Goal: Find specific page/section: Find specific page/section

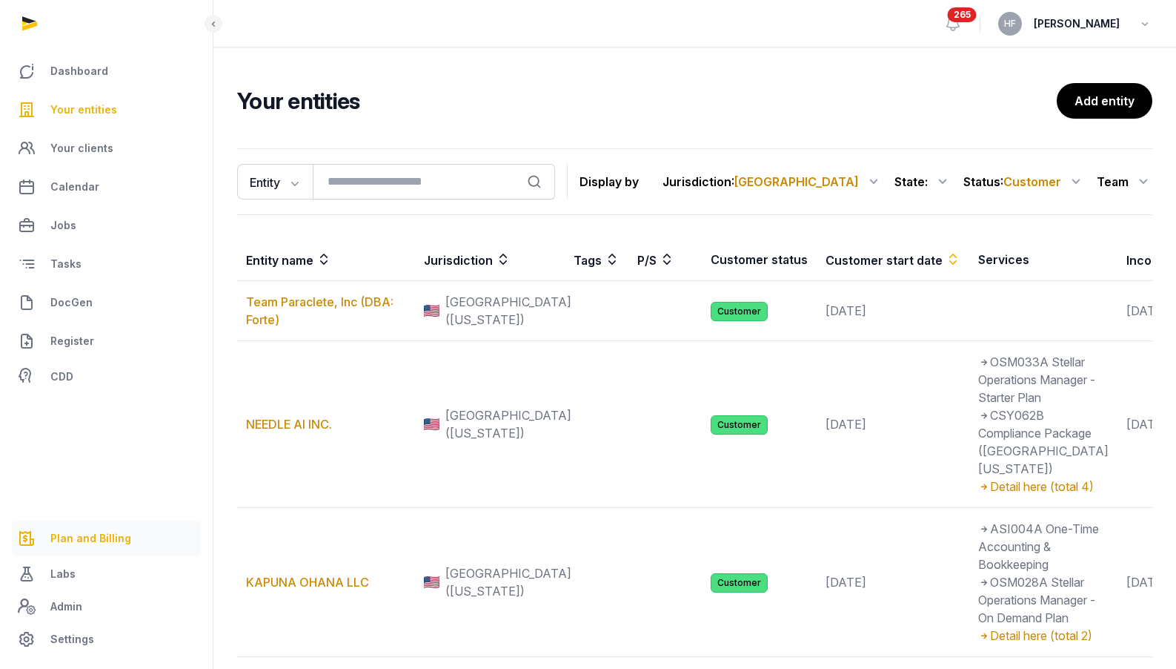
click at [124, 532] on span "Plan and Billing" at bounding box center [90, 538] width 81 height 18
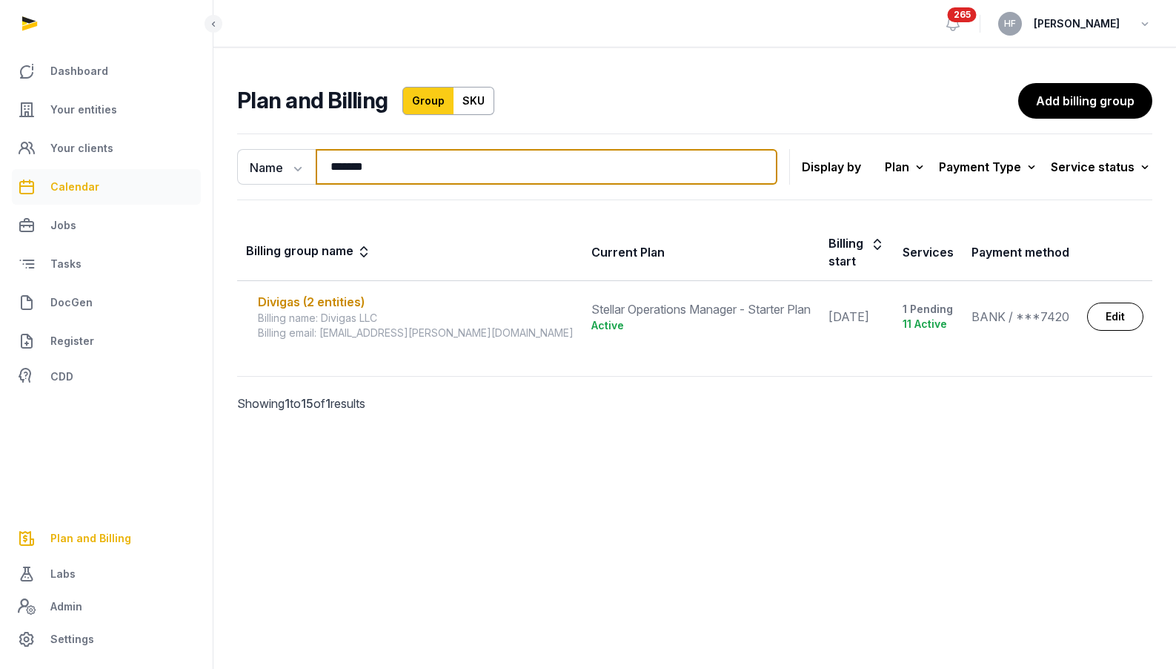
drag, startPoint x: 385, startPoint y: 168, endPoint x: 80, endPoint y: 177, distance: 304.8
click at [109, 172] on div "Dashboard Your entities Your clients Calendar Jobs Tasks DocGen Register CDD Pl…" at bounding box center [588, 334] width 1176 height 669
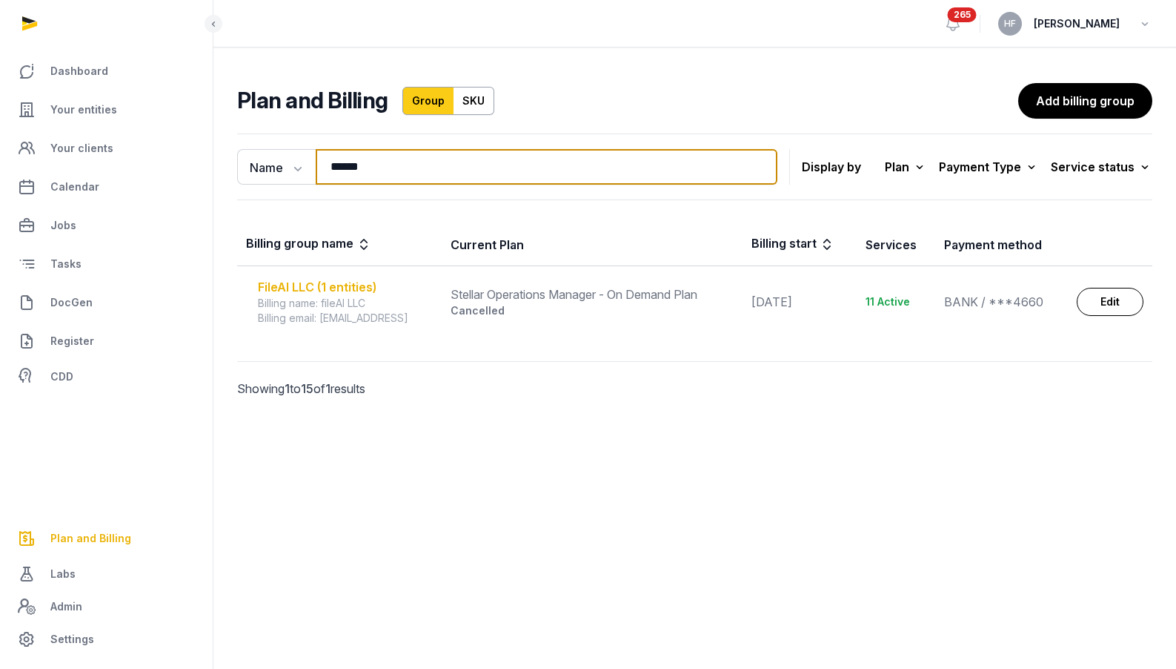
type input "******"
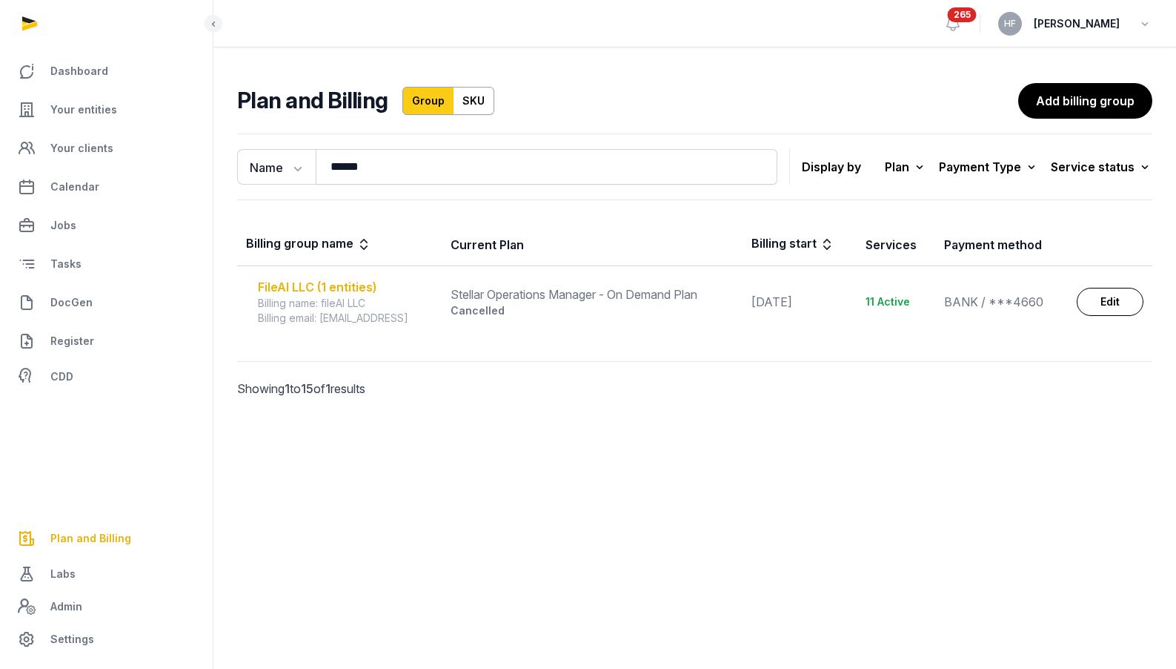
click at [299, 279] on div "FileAI LLC (1 entities)" at bounding box center [345, 287] width 175 height 18
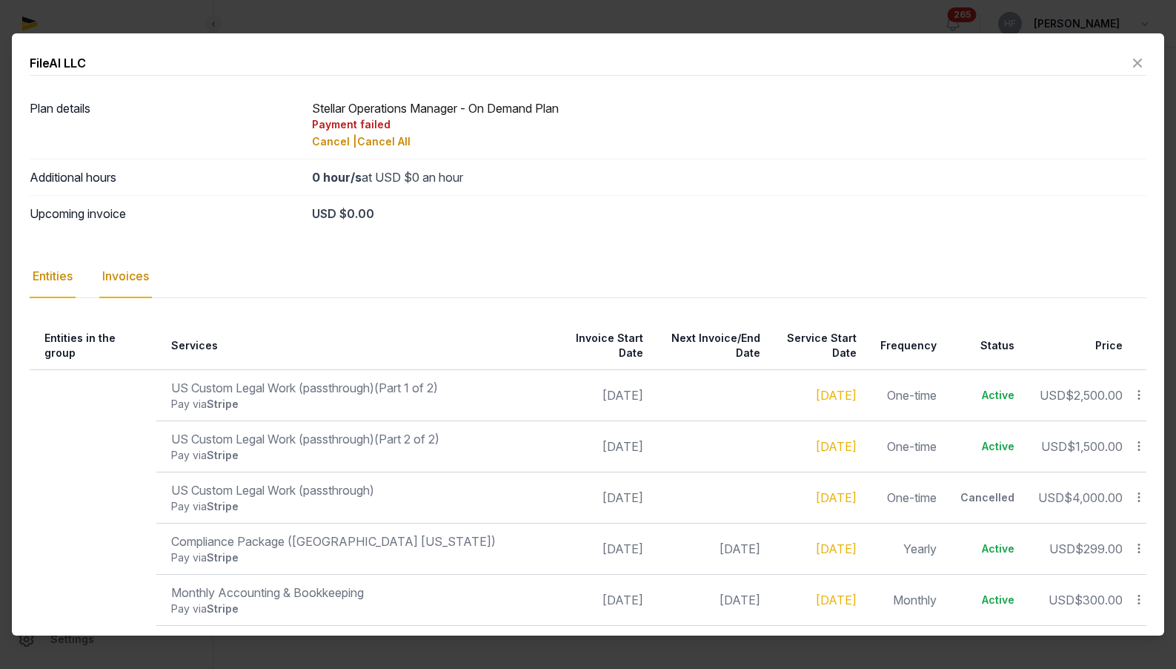
click at [129, 287] on div "Invoices" at bounding box center [125, 276] width 53 height 43
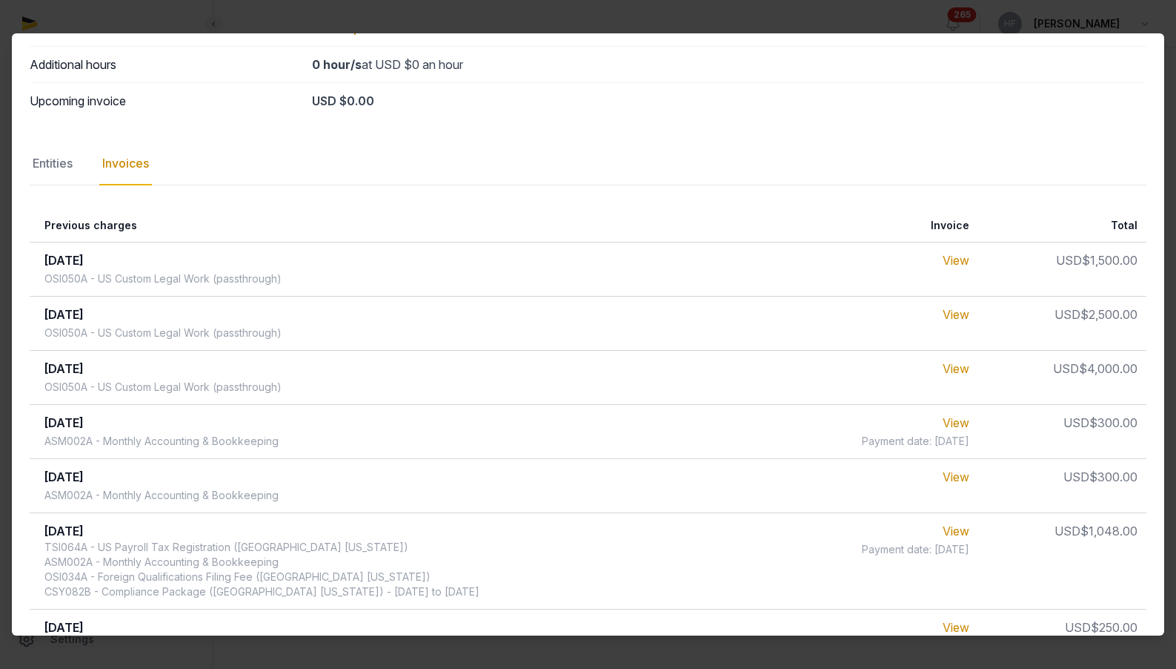
scroll to position [118, 0]
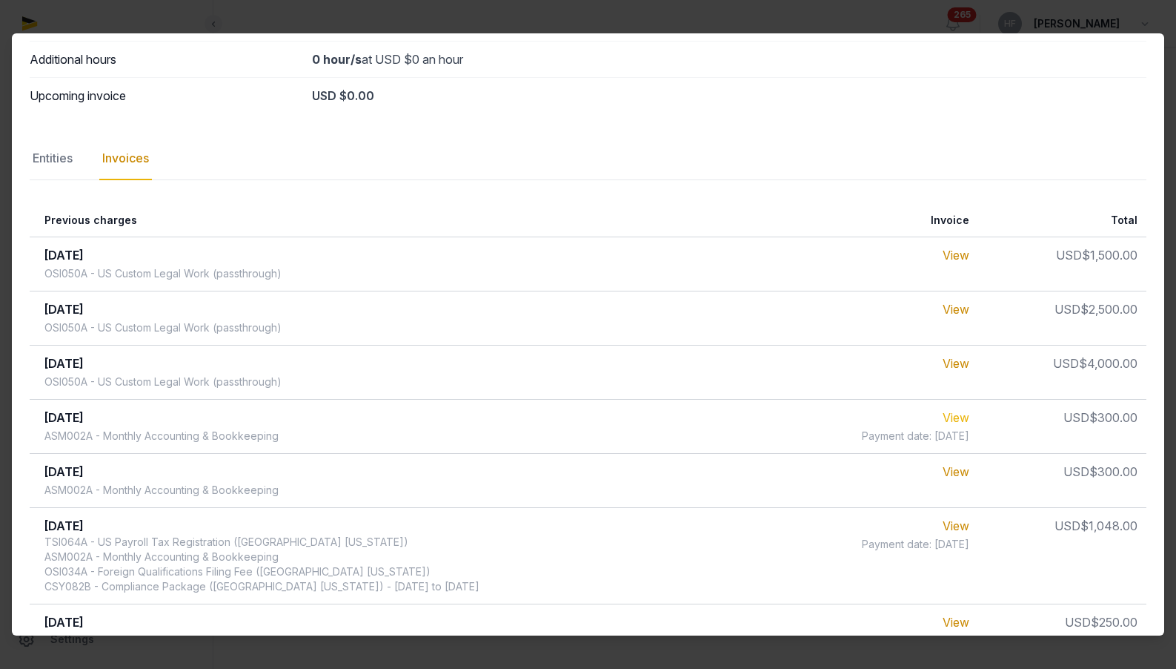
click at [950, 414] on link "View" at bounding box center [956, 417] width 27 height 15
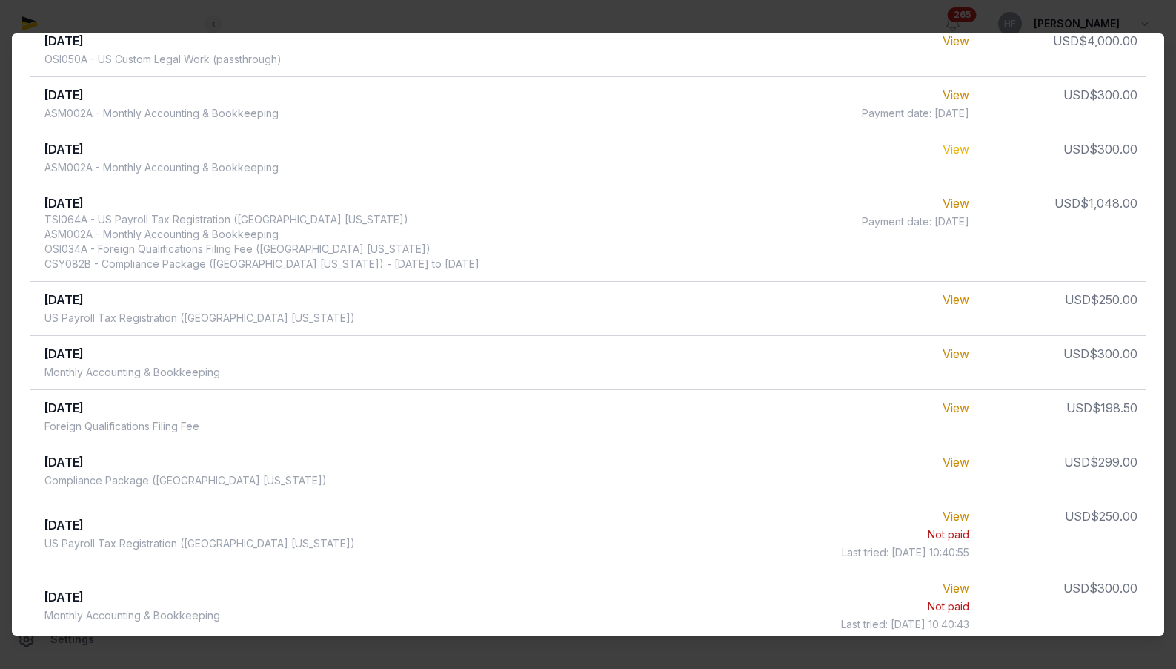
scroll to position [0, 0]
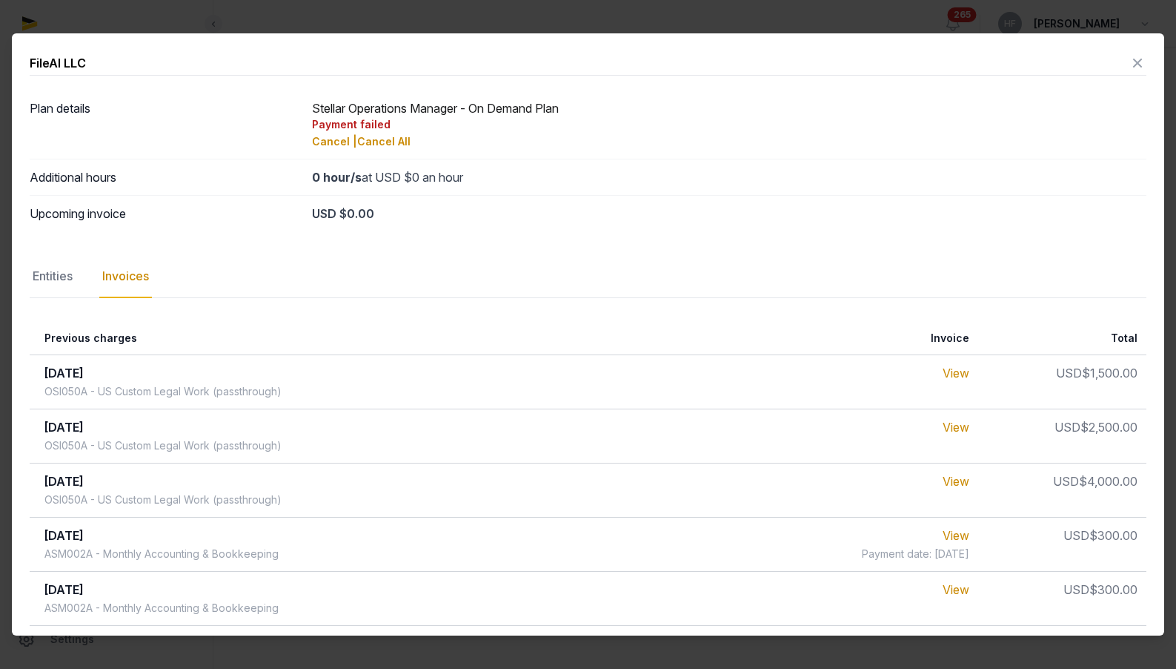
click at [1133, 64] on icon at bounding box center [1138, 63] width 18 height 24
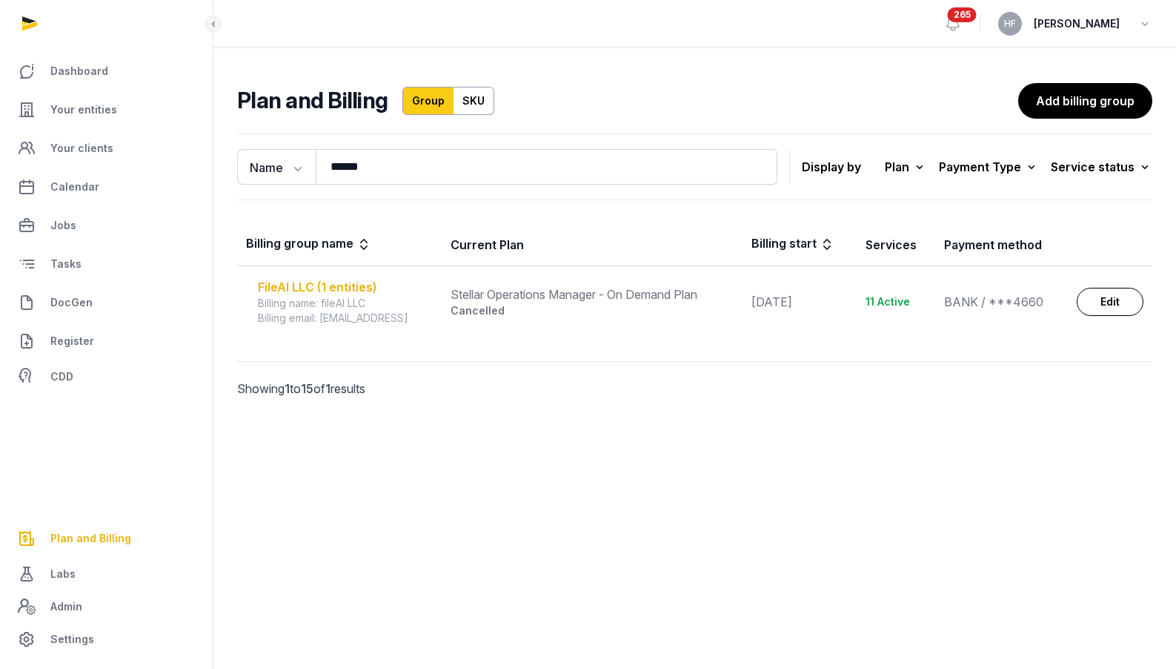
click at [345, 289] on div "FileAI LLC (1 entities)" at bounding box center [345, 287] width 175 height 18
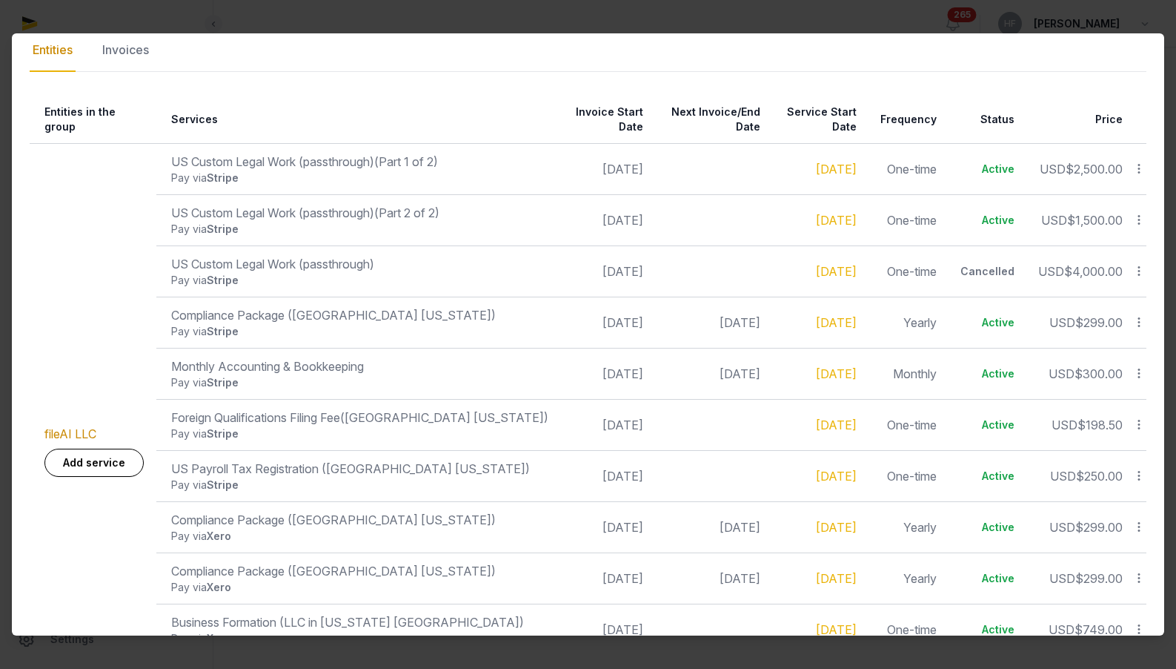
scroll to position [235, 0]
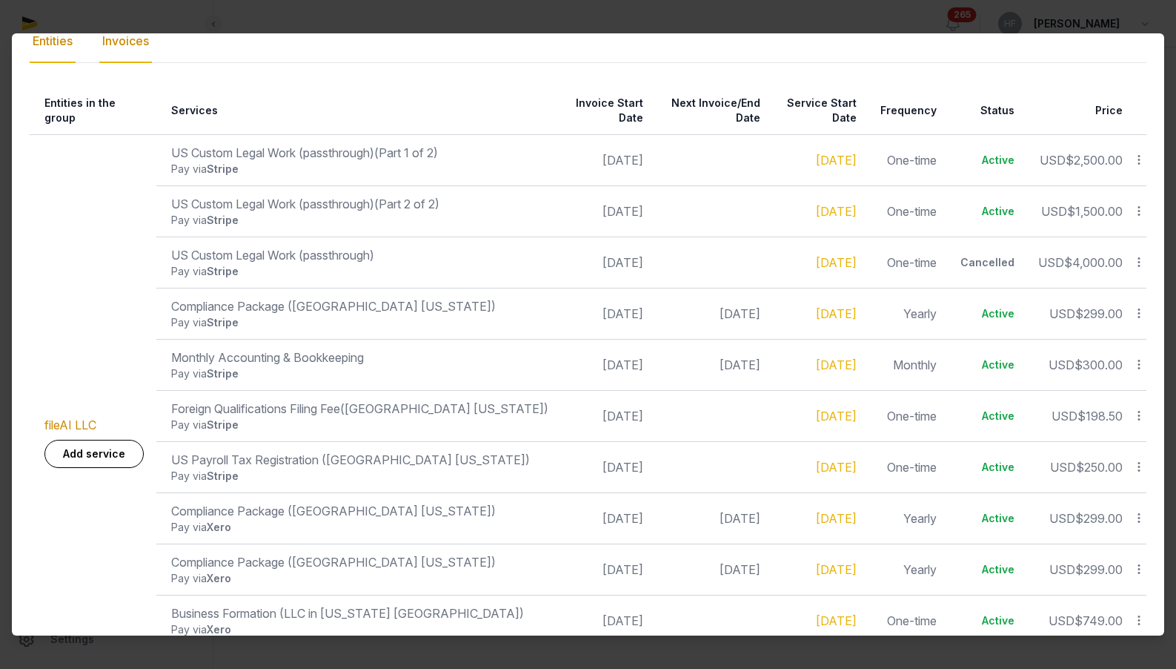
click at [119, 44] on div "Invoices" at bounding box center [125, 41] width 53 height 43
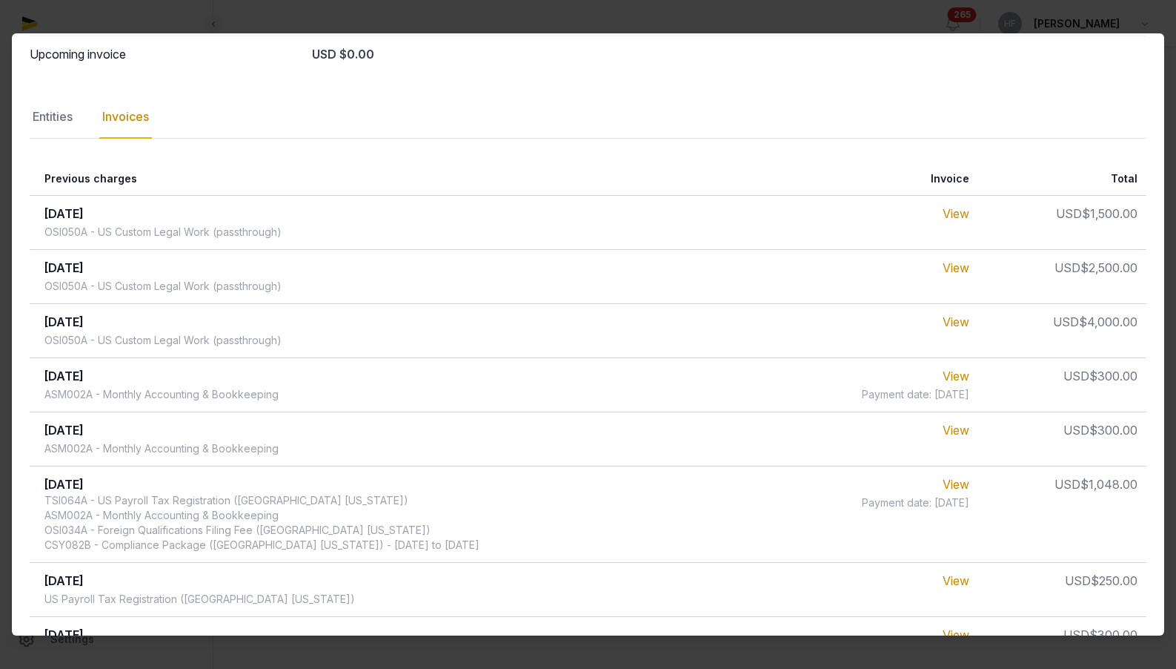
scroll to position [185, 0]
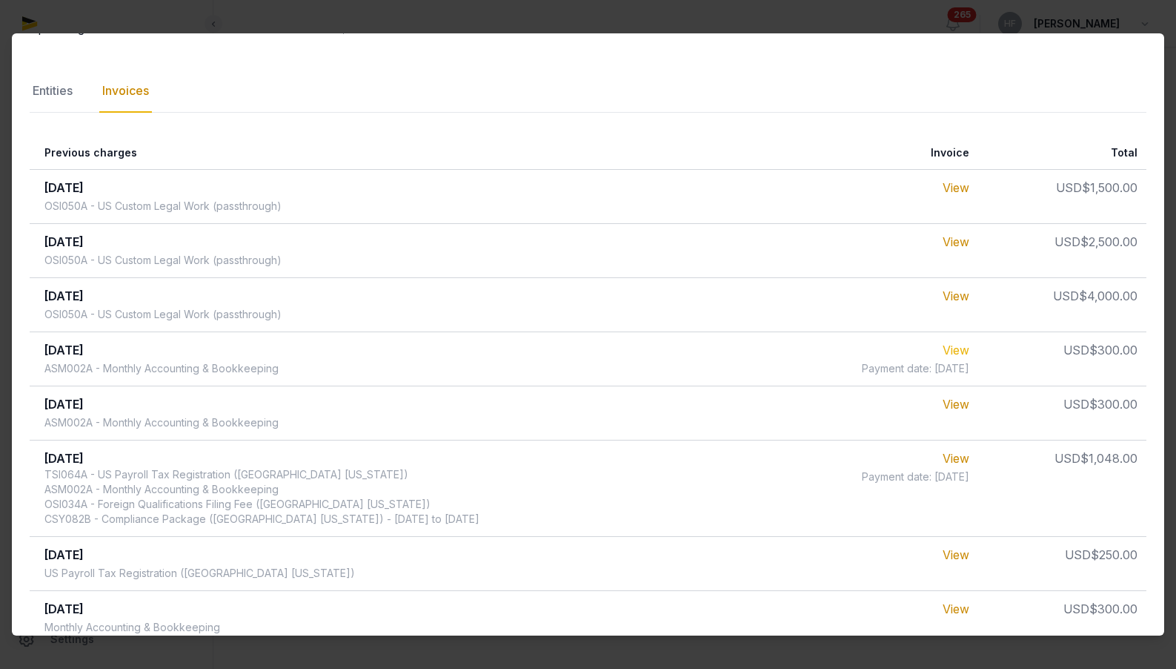
click at [966, 350] on link "View" at bounding box center [956, 349] width 27 height 15
